Goal: Information Seeking & Learning: Find specific fact

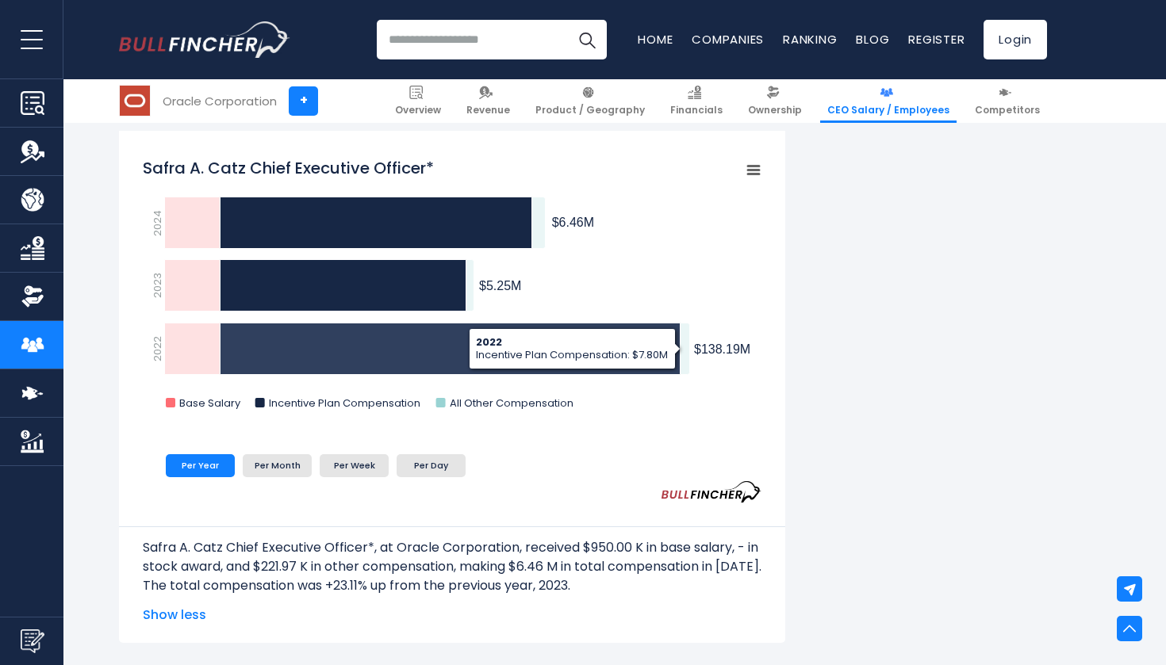
scroll to position [2618, 0]
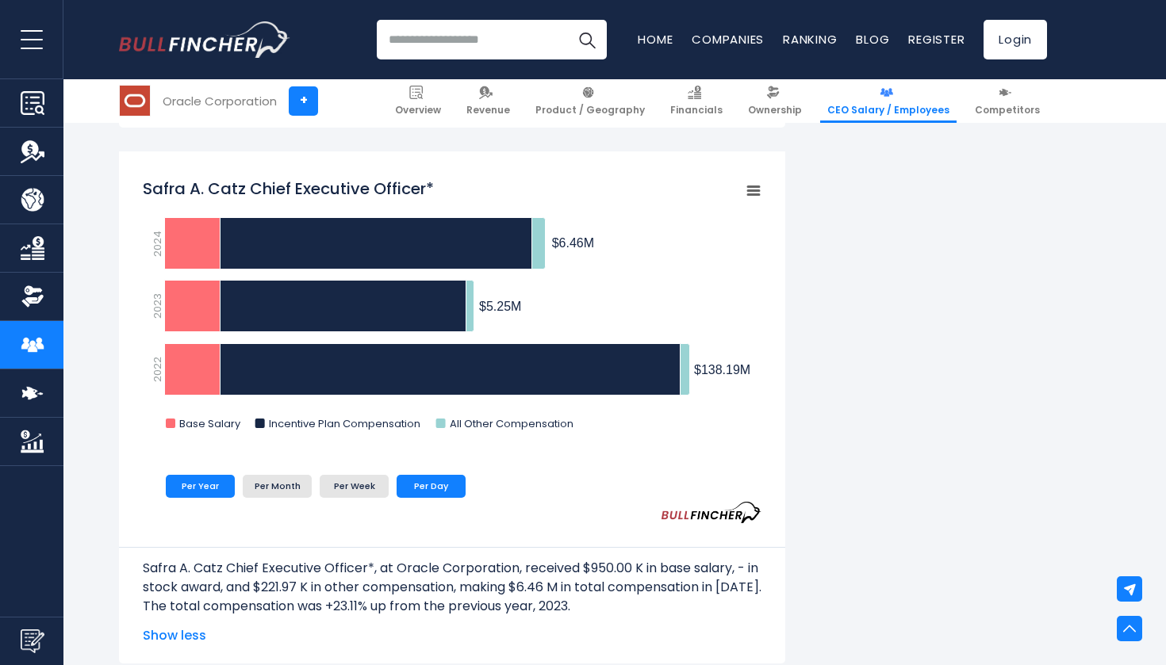
click at [428, 481] on li "Per Day" at bounding box center [430, 486] width 69 height 22
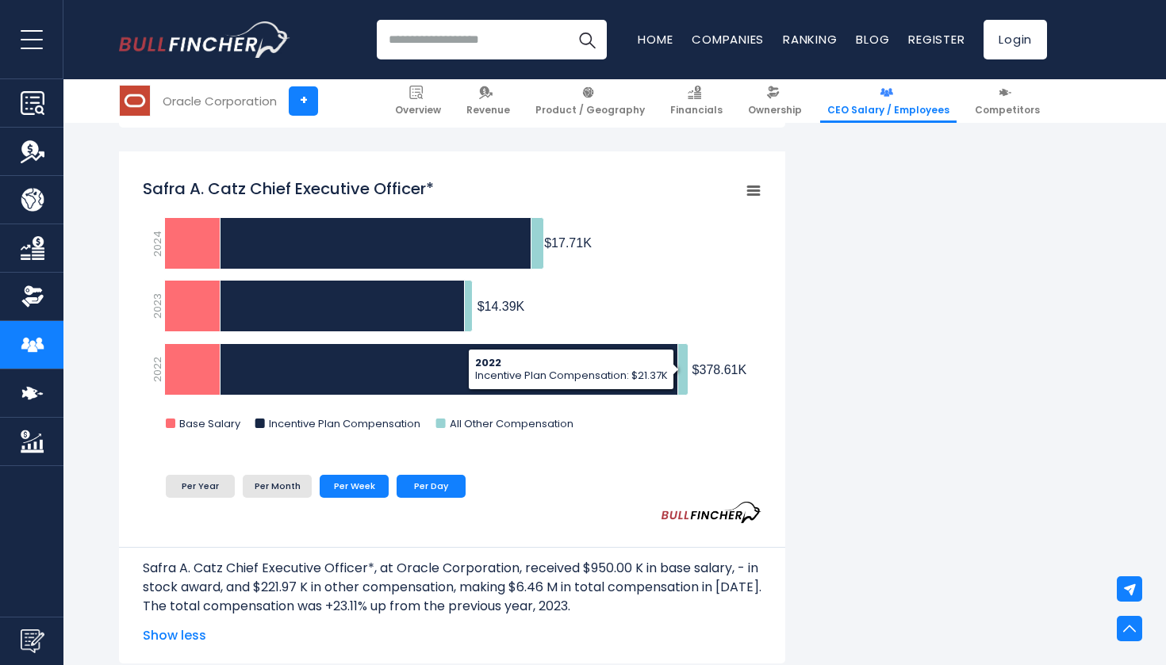
click at [365, 481] on li "Per Week" at bounding box center [354, 486] width 69 height 22
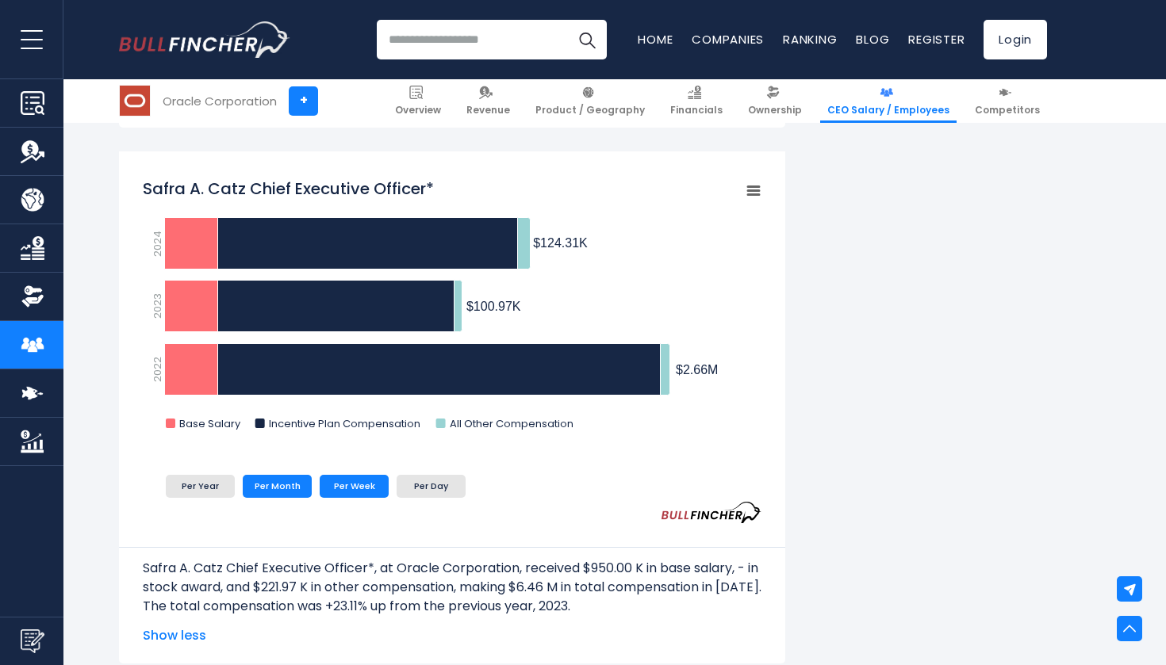
click at [270, 485] on li "Per Month" at bounding box center [277, 486] width 69 height 22
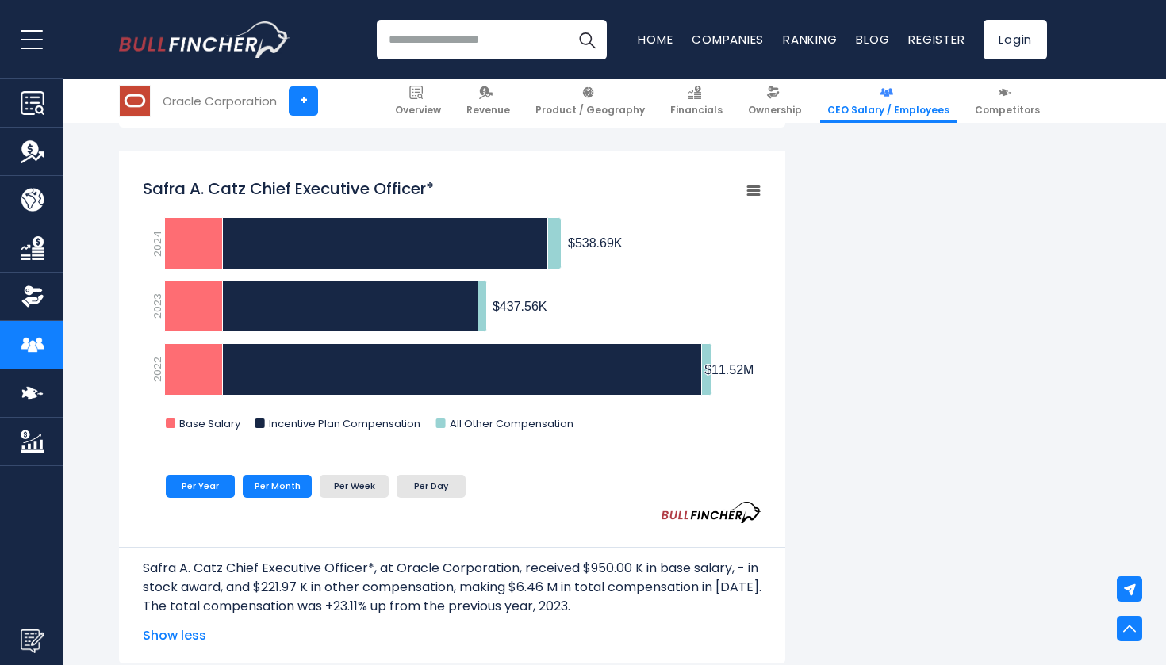
click at [210, 482] on li "Per Year" at bounding box center [200, 486] width 69 height 22
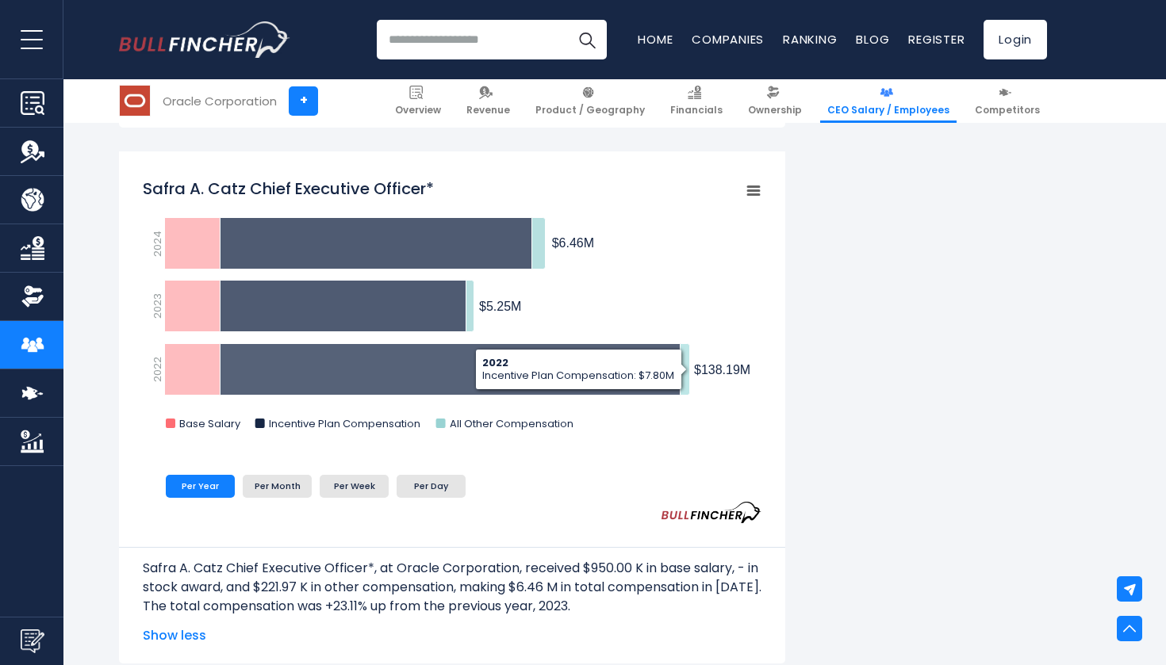
click at [678, 374] on icon "Safra A. Catz Chief Executive Officer*" at bounding box center [450, 370] width 460 height 52
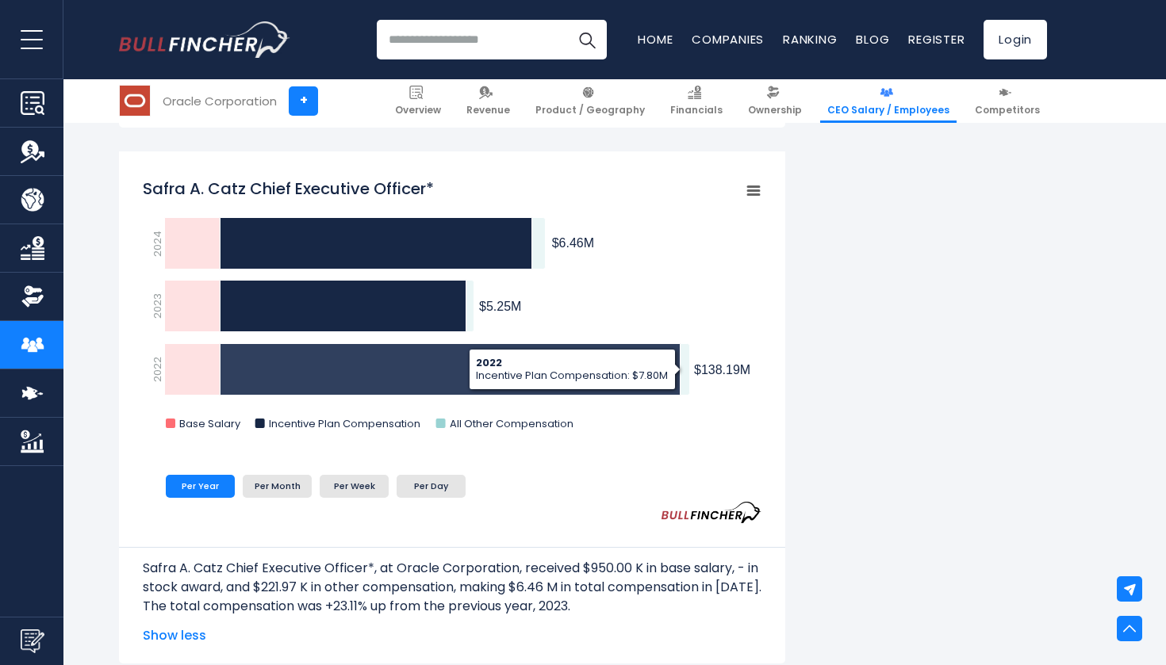
click at [419, 372] on icon "Safra A. Catz Chief Executive Officer*" at bounding box center [450, 370] width 460 height 52
click at [627, 423] on rect "Safra A. Catz Chief Executive Officer*" at bounding box center [452, 309] width 618 height 278
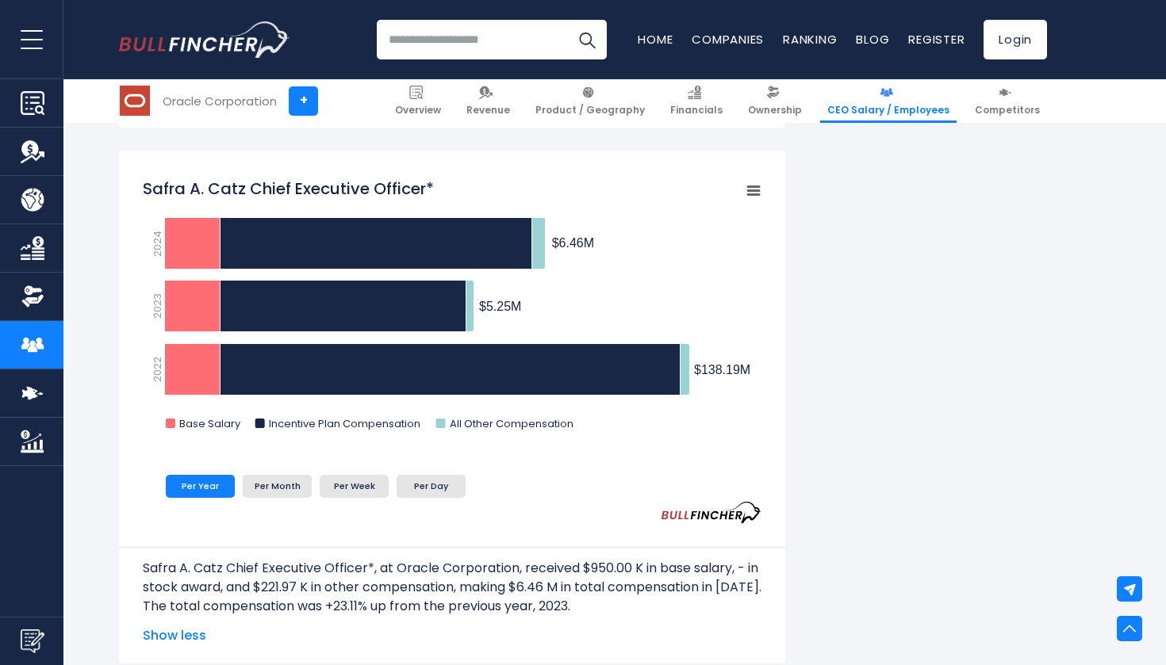
click at [746, 192] on rect "Safra A. Catz Chief Executive Officer*" at bounding box center [753, 191] width 22 height 22
click at [746, 191] on div "View Fullscreen Print chart Download PNG Image Download JPEG Image" at bounding box center [699, 264] width 173 height 171
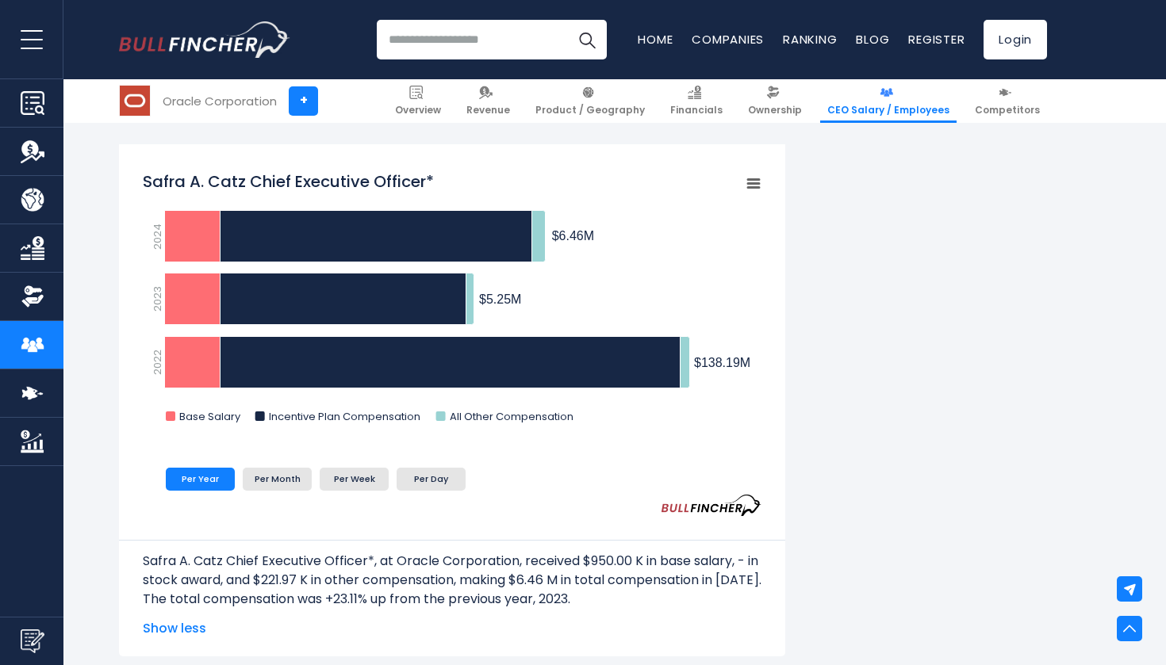
scroll to position [2636, 0]
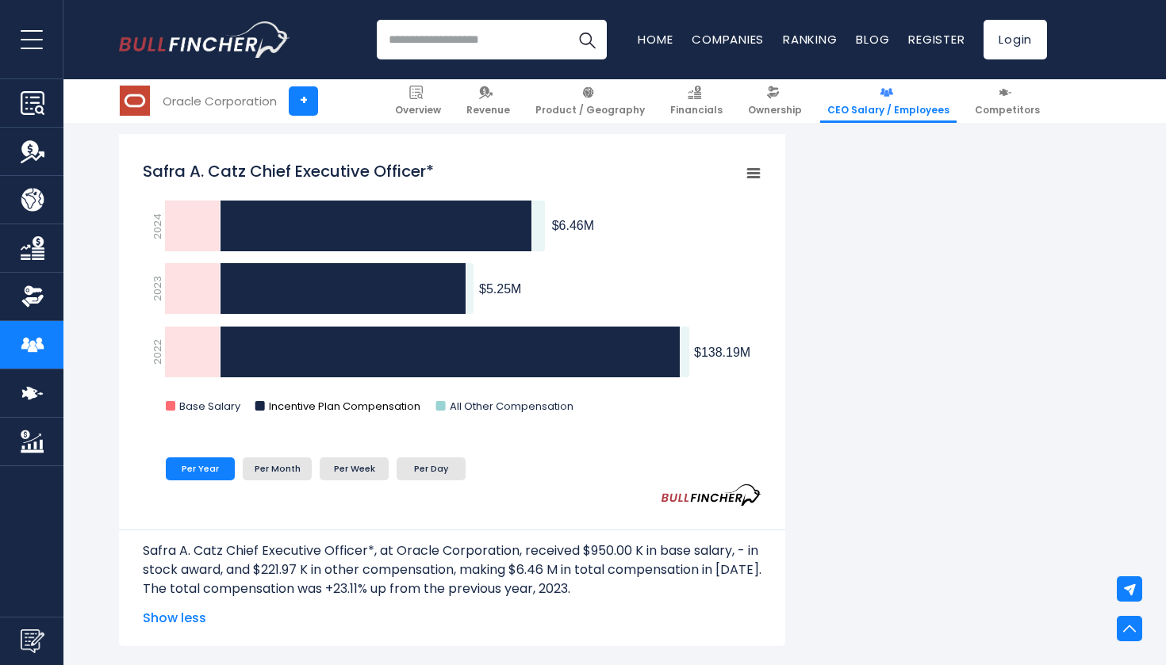
drag, startPoint x: 274, startPoint y: 407, endPoint x: 382, endPoint y: 409, distance: 108.7
click at [382, 408] on text "Incentive Plan Compensation" at bounding box center [344, 406] width 151 height 15
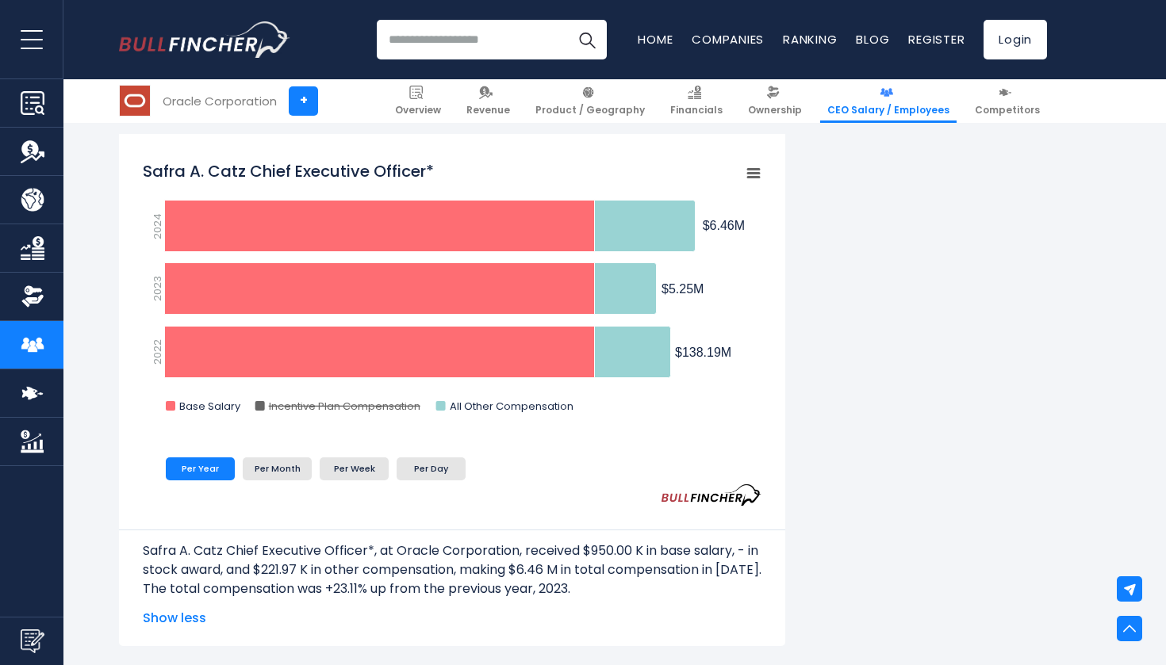
click at [339, 401] on text "Incentive Plan Compensation" at bounding box center [344, 406] width 151 height 15
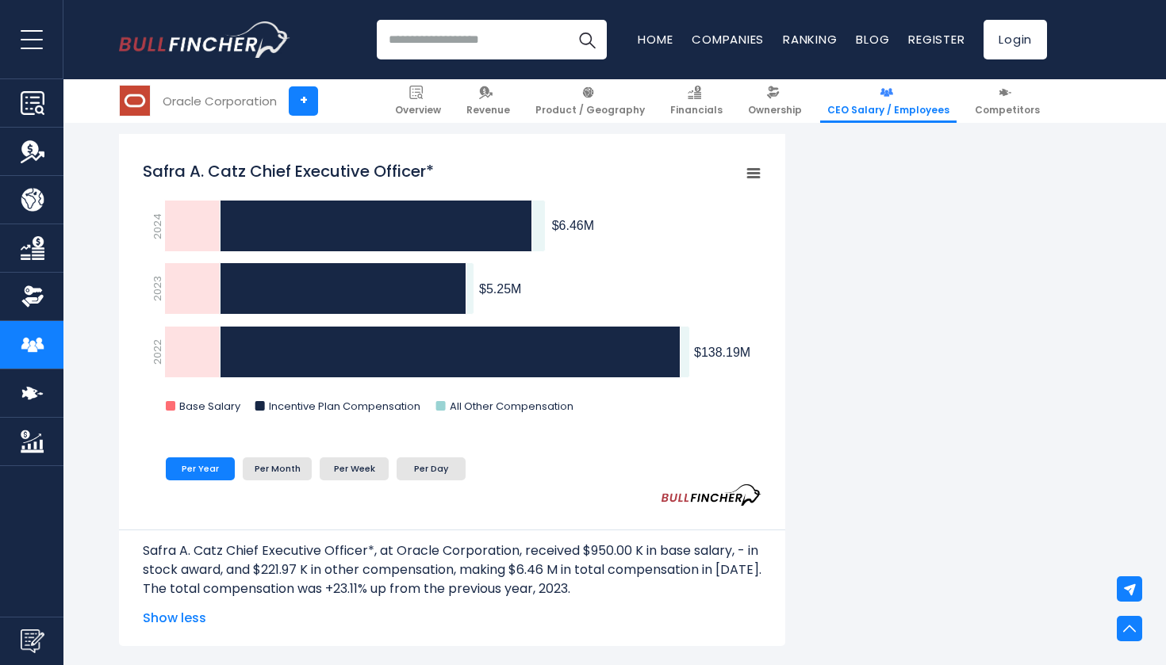
click at [339, 401] on text "Incentive Plan Compensation" at bounding box center [344, 406] width 151 height 15
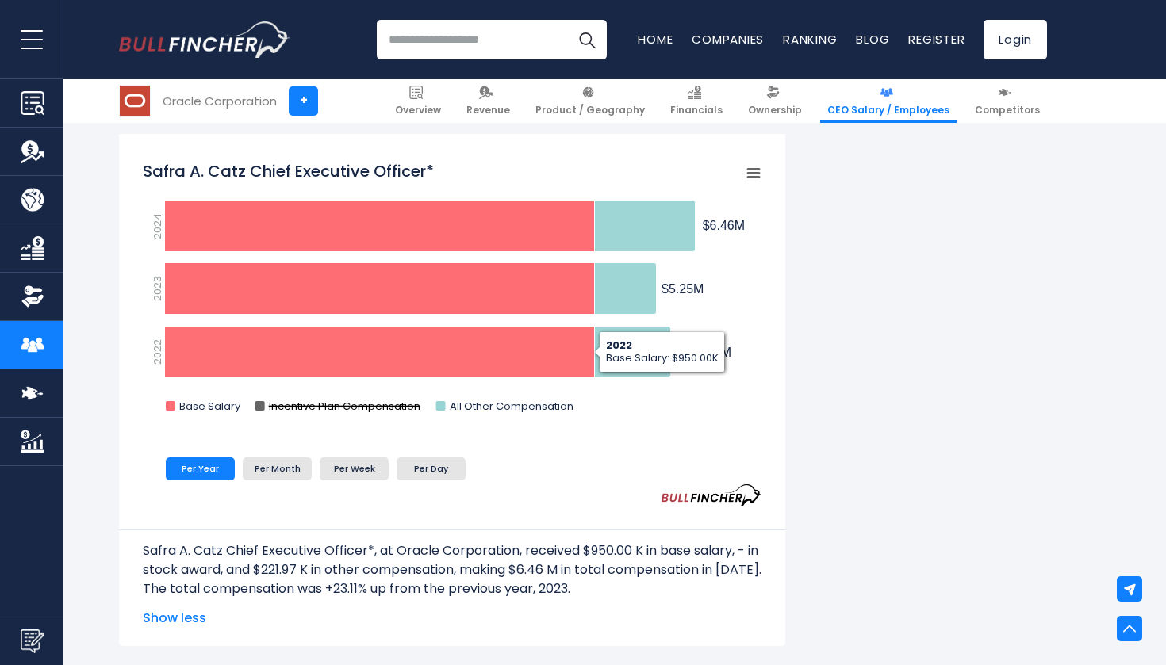
click at [358, 403] on text "Incentive Plan Compensation" at bounding box center [344, 406] width 151 height 15
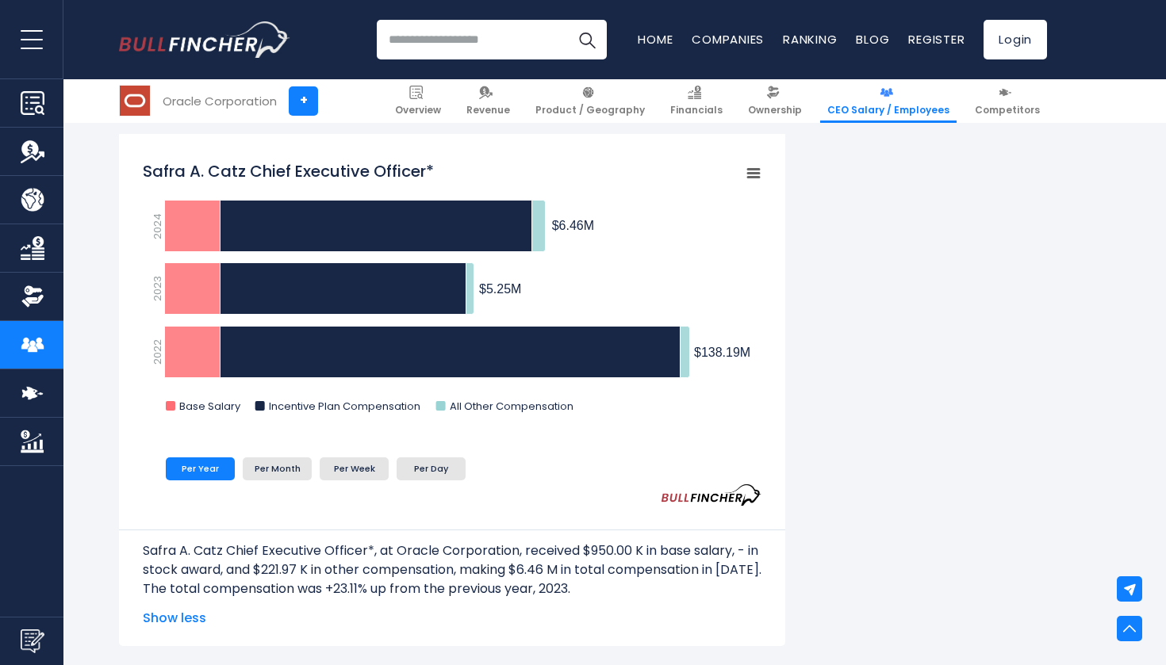
drag, startPoint x: 260, startPoint y: 405, endPoint x: 274, endPoint y: 431, distance: 29.4
click at [274, 431] on div "Created with Highcharts 12.1.2 Chart context menu Safra A. Catz Chief Executive…" at bounding box center [452, 317] width 618 height 331
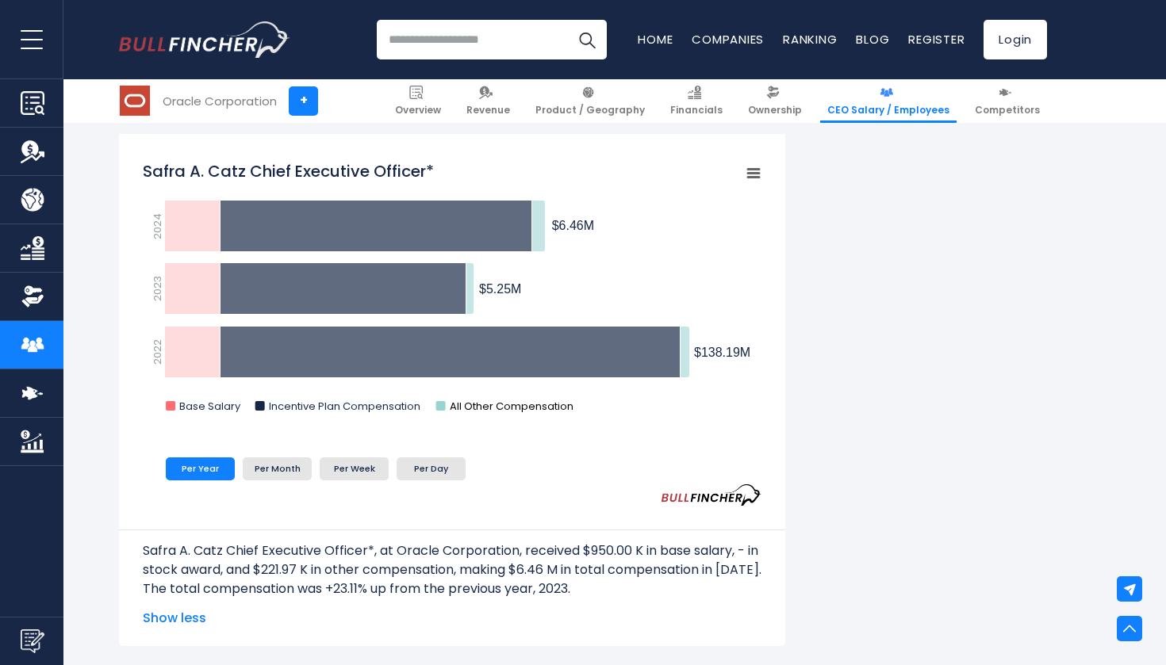
click at [442, 408] on rect "Safra A. Catz Chief Executive Officer*" at bounding box center [441, 406] width 10 height 10
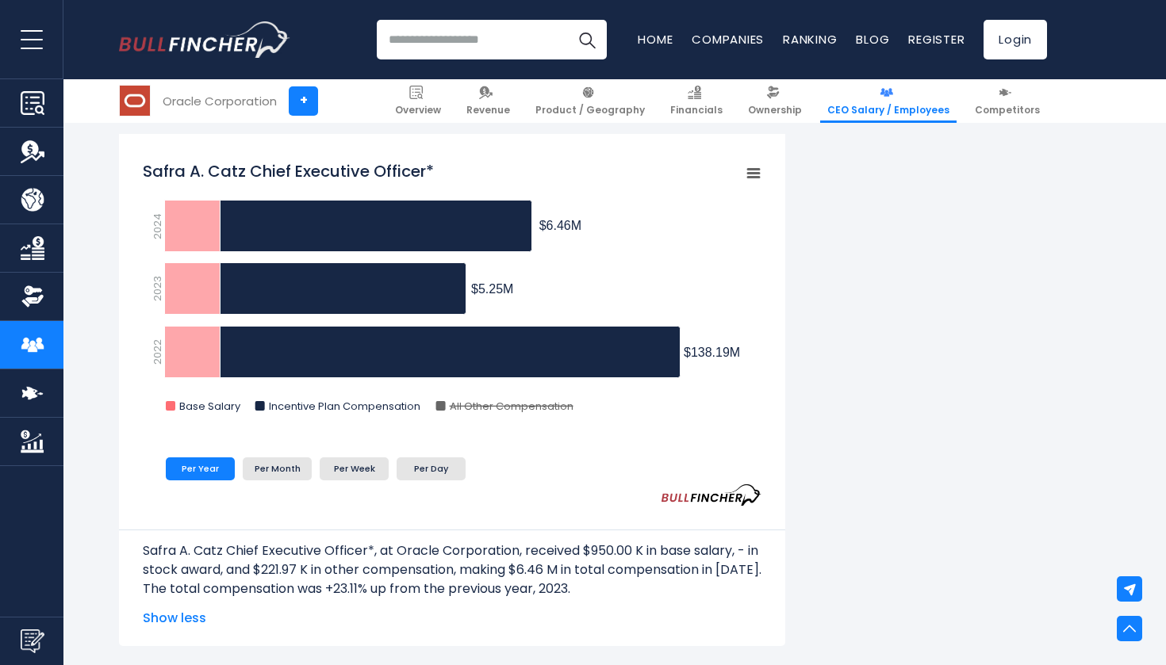
click at [354, 413] on rect "Safra A. Catz Chief Executive Officer*" at bounding box center [452, 291] width 618 height 278
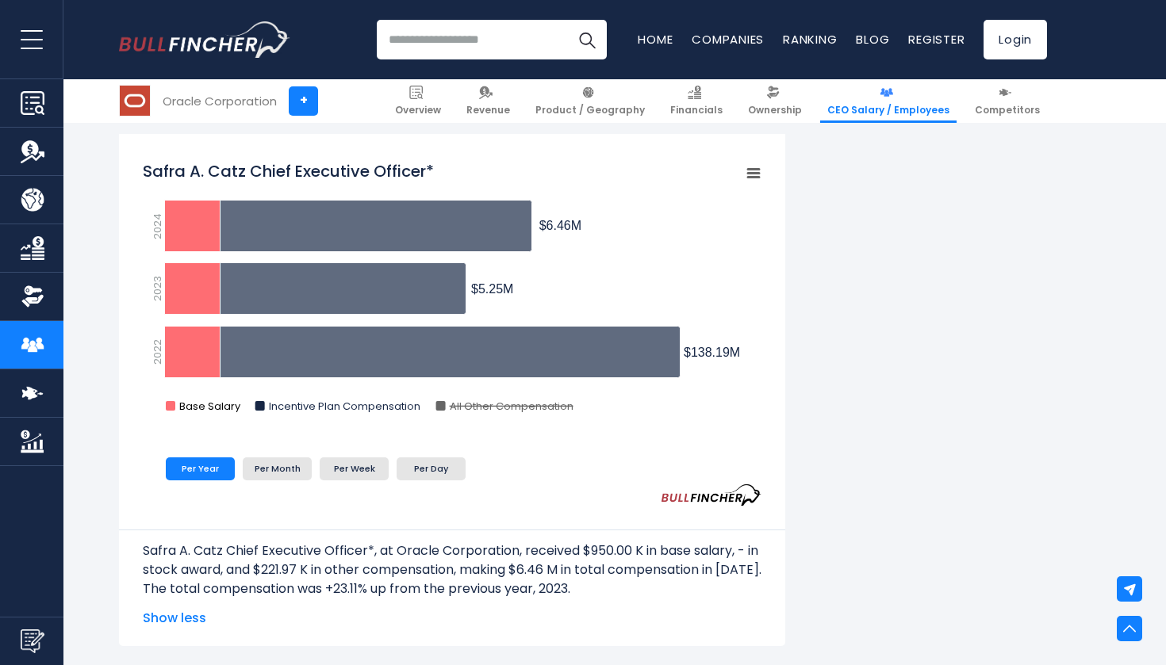
click at [194, 408] on text "Base Salary" at bounding box center [210, 406] width 62 height 15
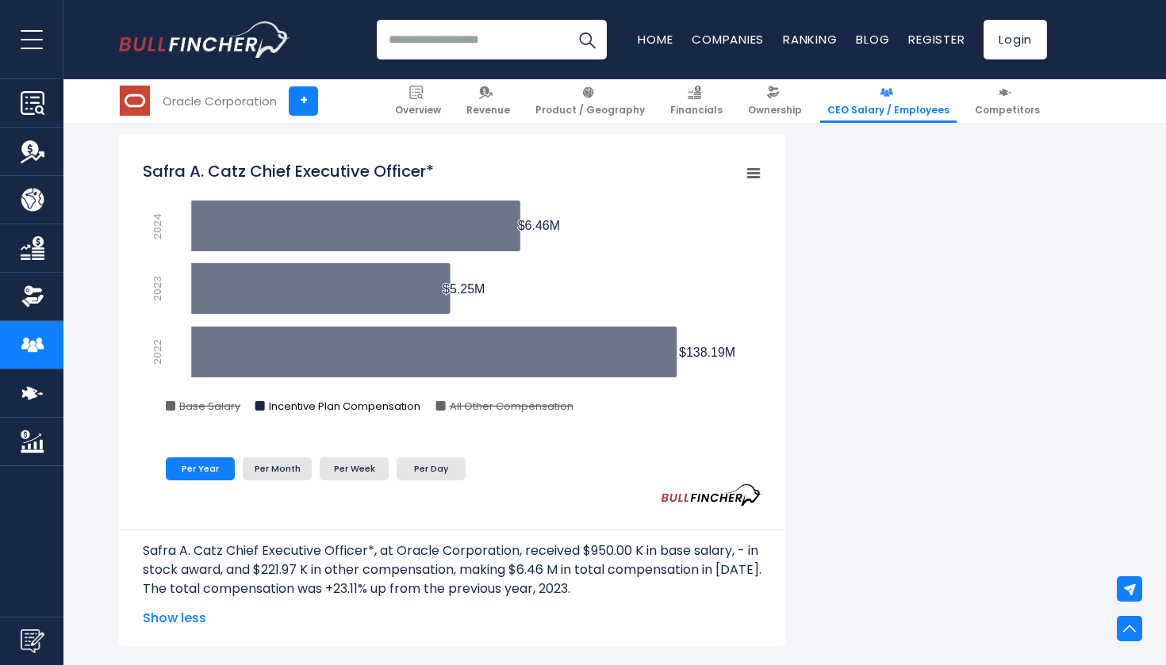
click at [281, 408] on text "Incentive Plan Compensation" at bounding box center [344, 406] width 151 height 15
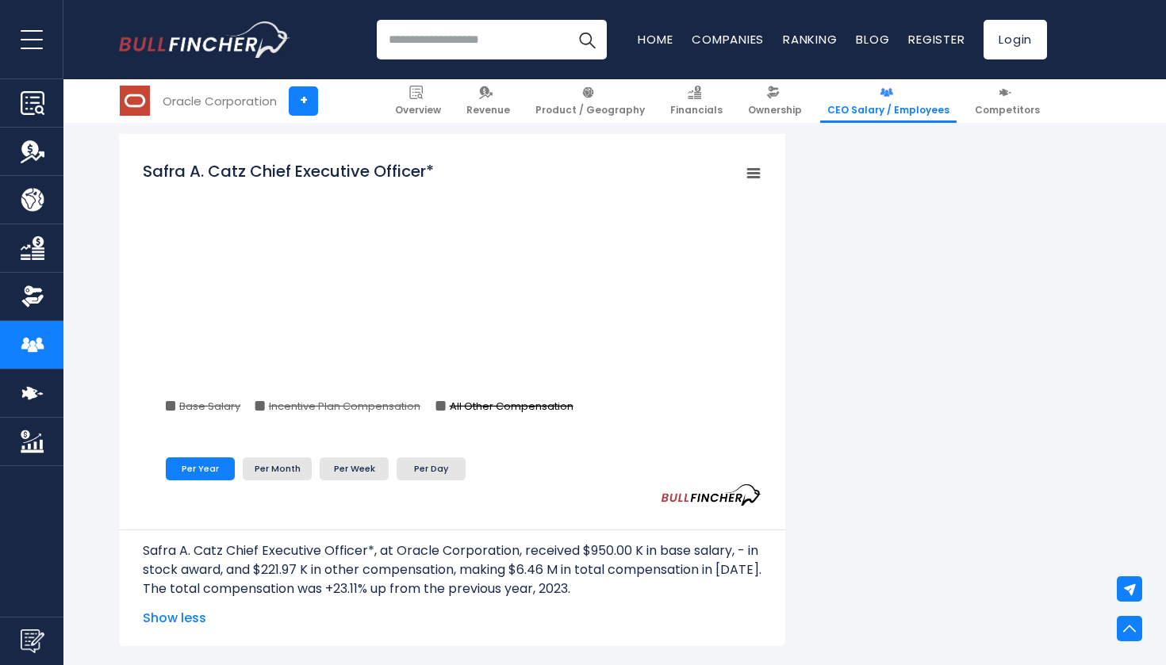
click at [443, 404] on rect "Safra A. Catz Chief Executive Officer*" at bounding box center [441, 406] width 10 height 10
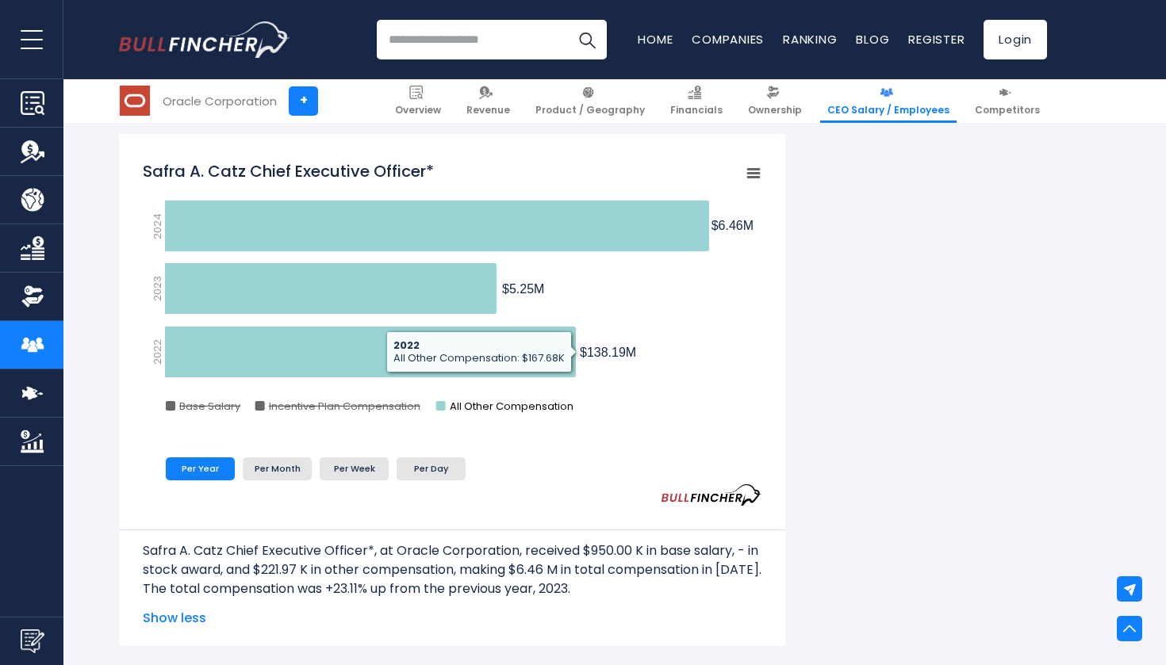
click at [451, 407] on text "All Other Compensation" at bounding box center [512, 406] width 124 height 15
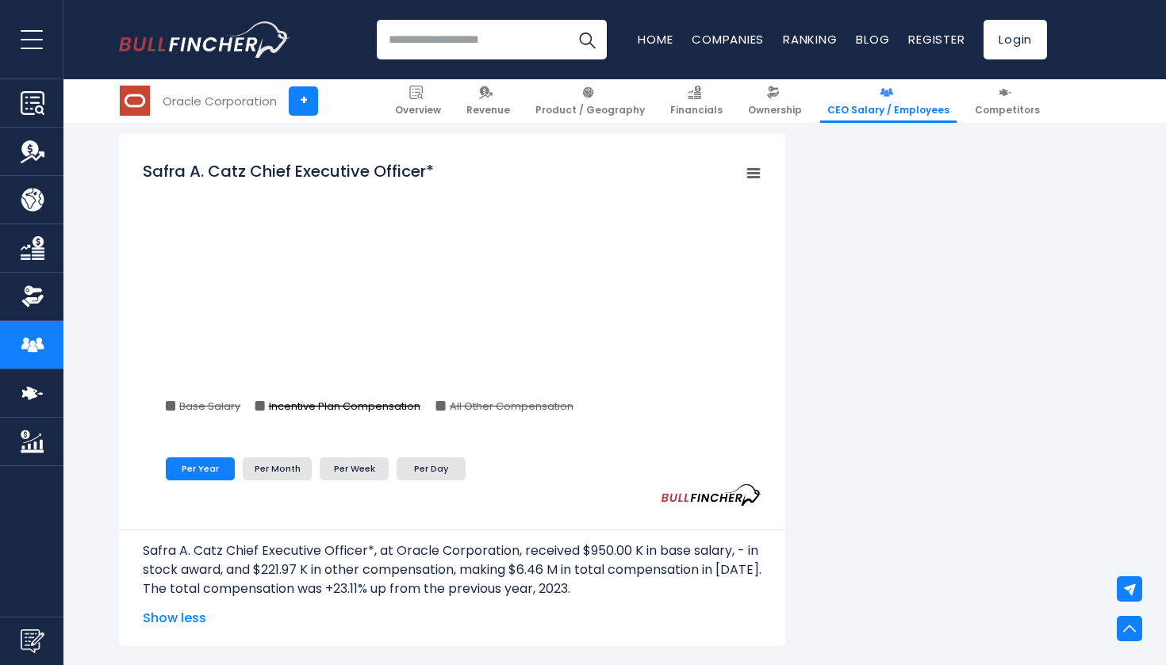
click at [379, 412] on text "Incentive Plan Compensation" at bounding box center [344, 406] width 151 height 15
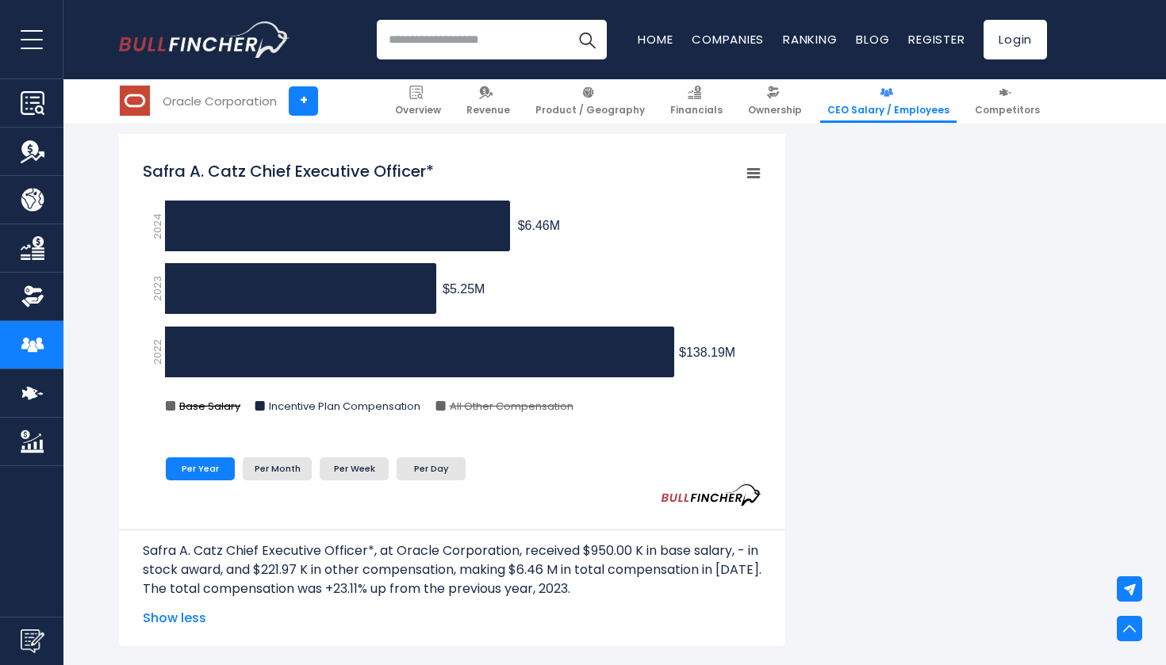
click at [223, 410] on text "Base Salary" at bounding box center [210, 406] width 62 height 15
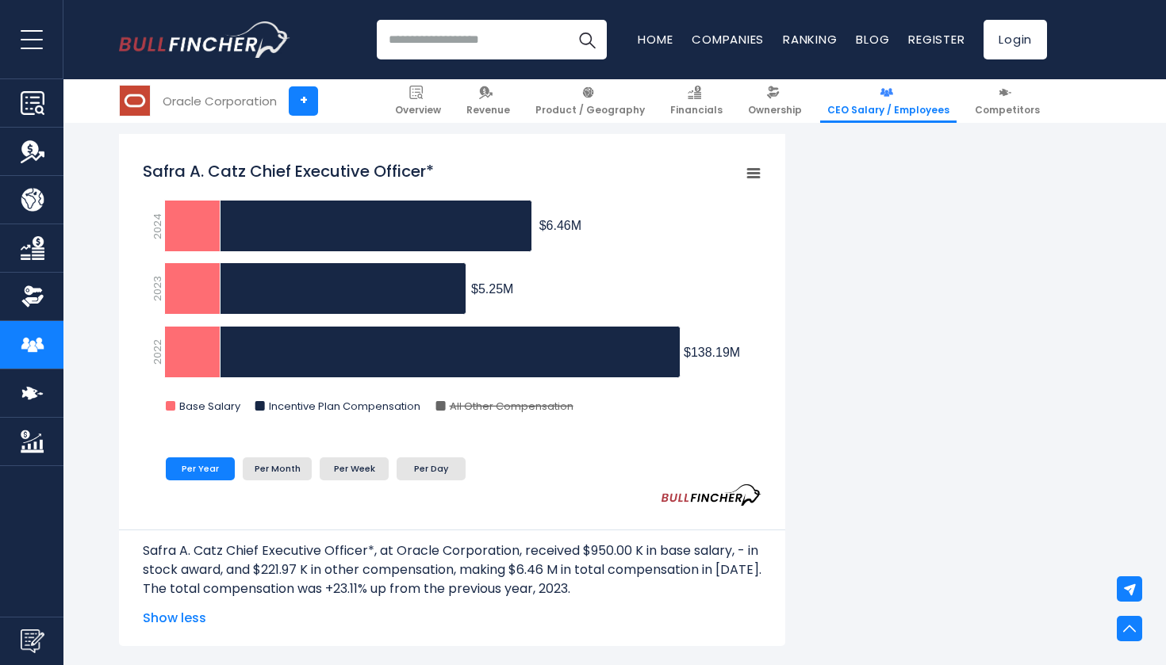
click at [446, 408] on rect "Safra A. Catz Chief Executive Officer*" at bounding box center [452, 291] width 618 height 278
click at [450, 401] on text "All Other Compensation" at bounding box center [512, 406] width 124 height 15
